Goal: Information Seeking & Learning: Understand process/instructions

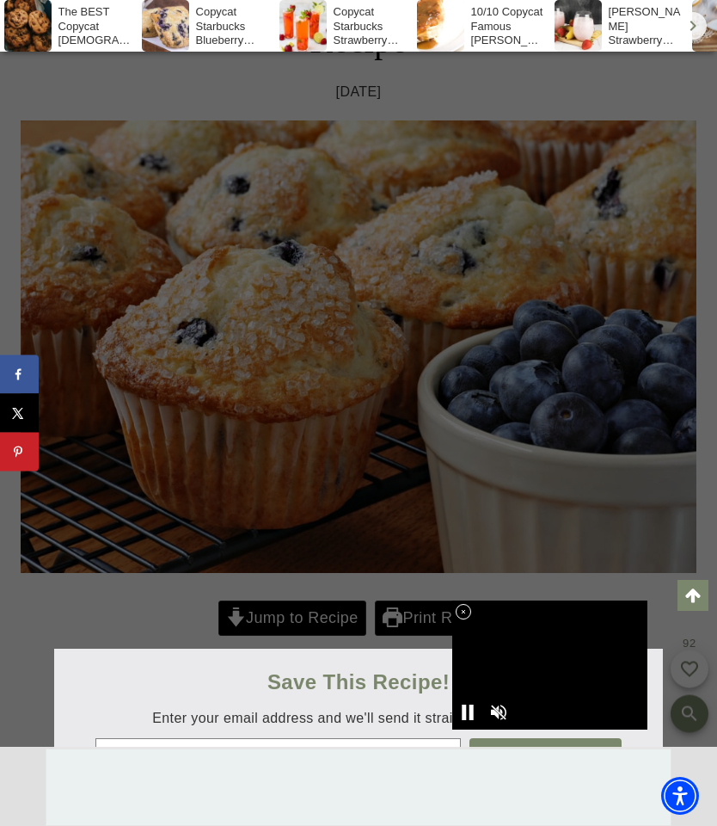
scroll to position [373, 0]
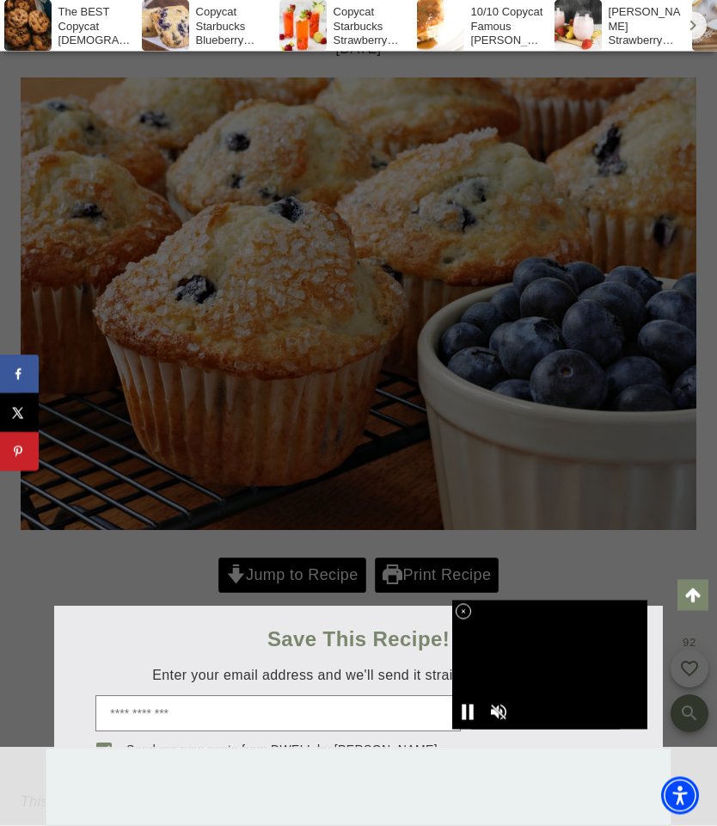
click at [335, 575] on div at bounding box center [358, 413] width 717 height 826
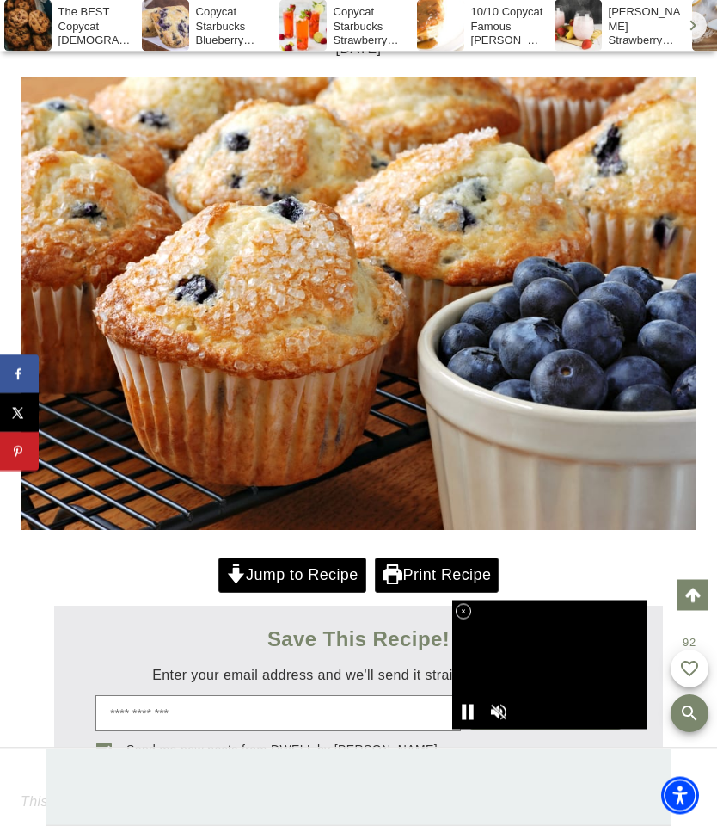
scroll to position [374, 0]
click at [315, 568] on link "Jump to Recipe" at bounding box center [292, 574] width 148 height 35
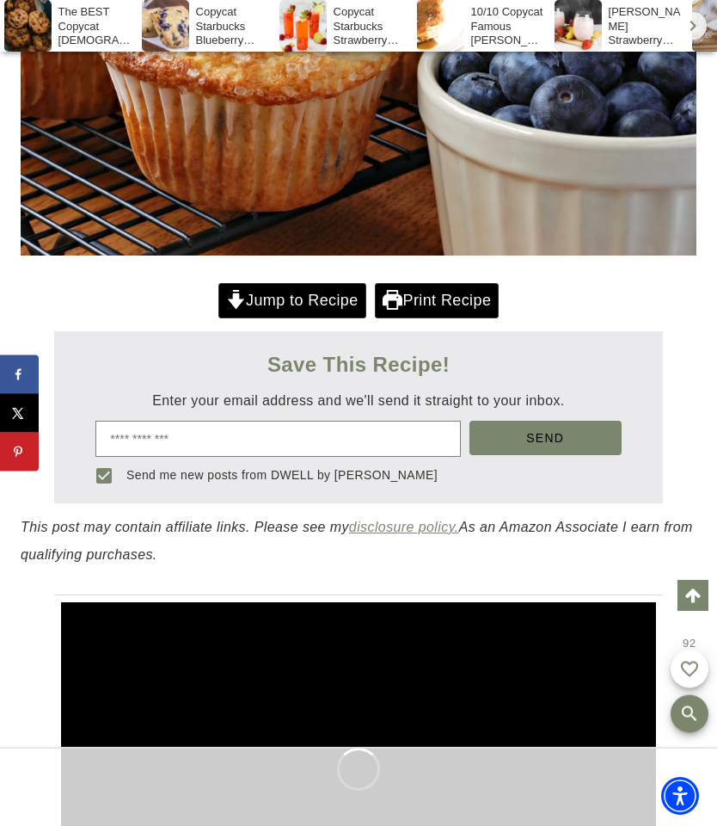
scroll to position [609, 0]
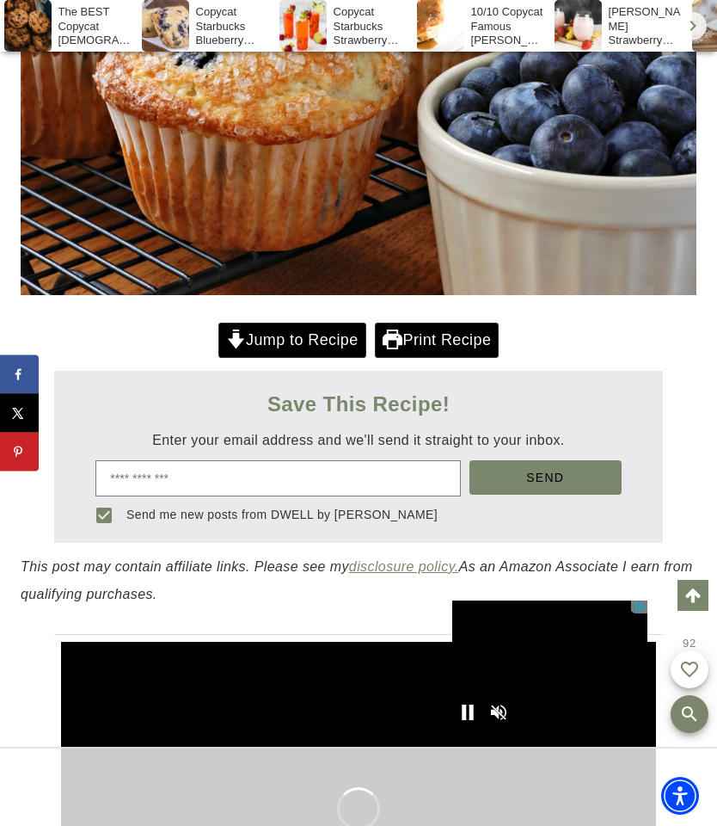
click at [313, 331] on link "Jump to Recipe" at bounding box center [292, 339] width 148 height 35
